Goal: Task Accomplishment & Management: Complete application form

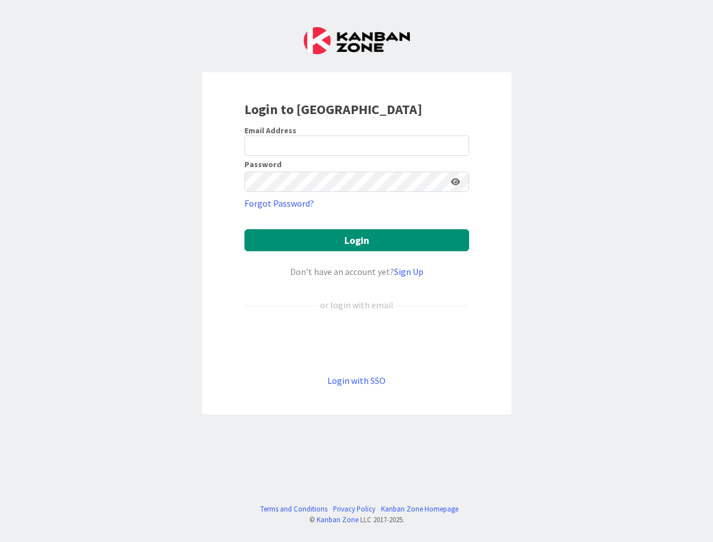
click at [356, 271] on div "Don’t have an account yet? Sign Up" at bounding box center [356, 272] width 225 height 14
click at [455, 182] on icon at bounding box center [455, 182] width 9 height 8
click at [357, 240] on button "Login" at bounding box center [356, 240] width 225 height 22
